Goal: Task Accomplishment & Management: Use online tool/utility

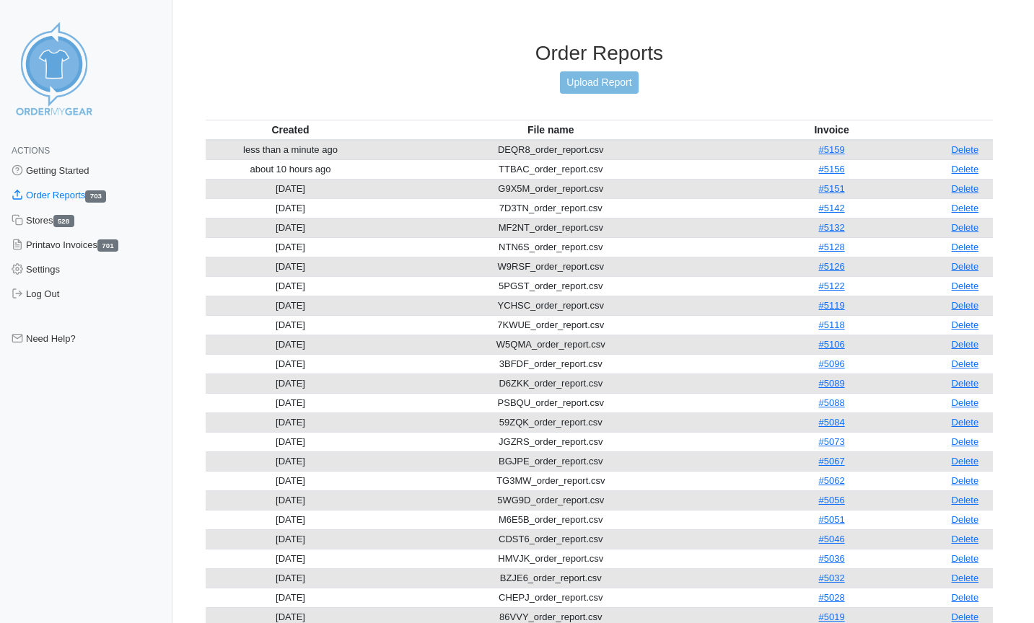
click at [589, 84] on link "Upload Report" at bounding box center [599, 82] width 78 height 22
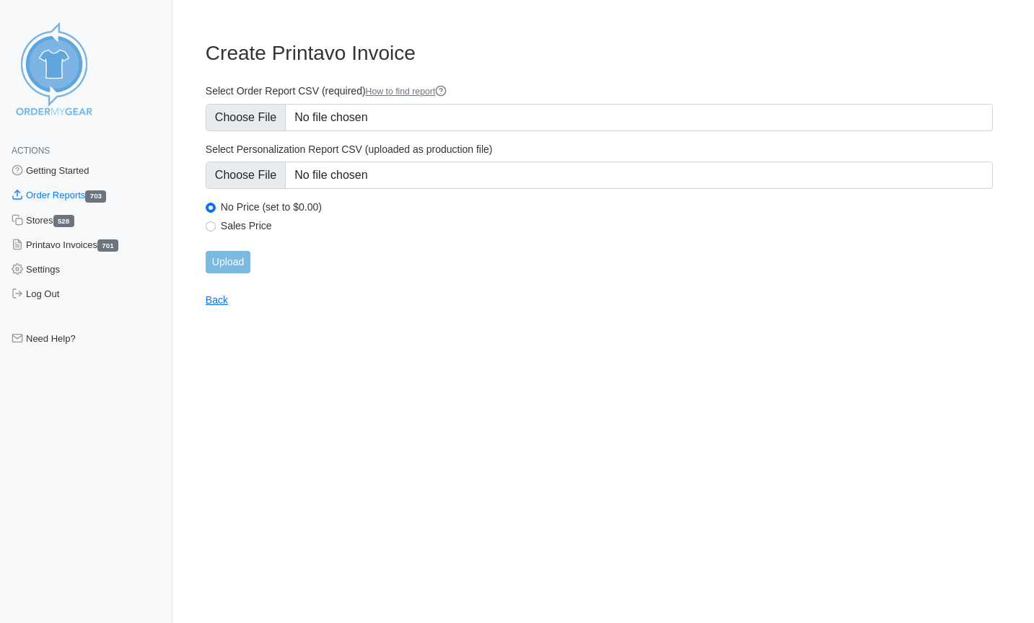
click at [266, 101] on div "Select Order Report CSV (required) How to find report" at bounding box center [599, 107] width 787 height 47
click at [265, 123] on input "Select Order Report CSV (required) How to find report" at bounding box center [599, 117] width 787 height 27
type input "C:\fakepath\6VU62_order_report.csv"
click at [229, 263] on input "Upload" at bounding box center [228, 262] width 45 height 22
